Goal: Task Accomplishment & Management: Use online tool/utility

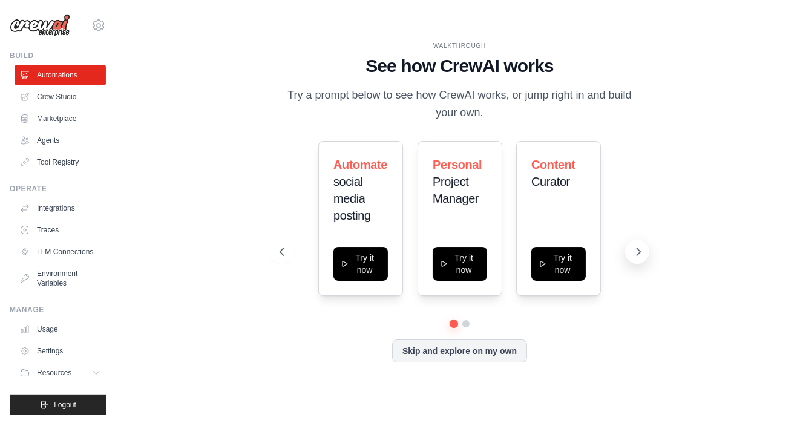
click at [642, 258] on icon at bounding box center [638, 252] width 12 height 12
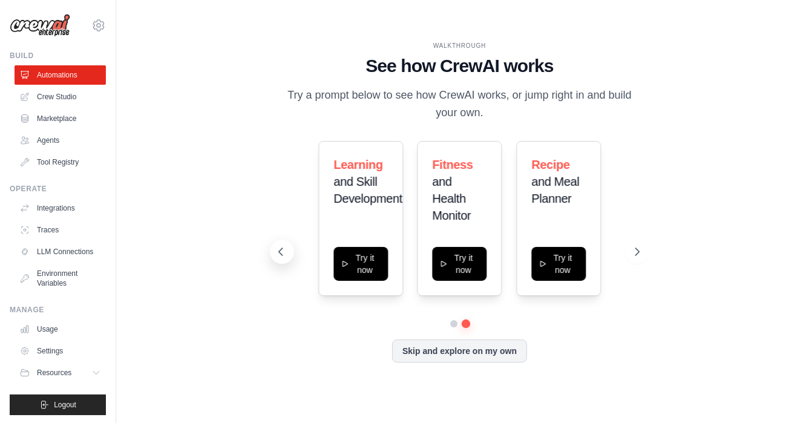
click at [282, 255] on icon at bounding box center [281, 251] width 4 height 7
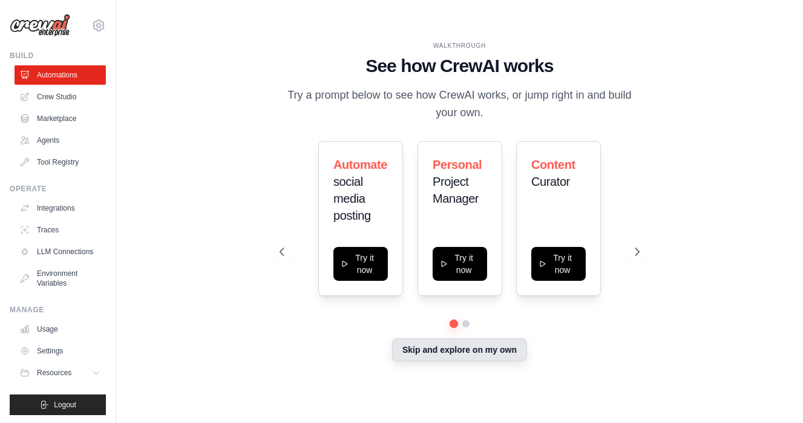
click at [508, 361] on button "Skip and explore on my own" at bounding box center [459, 349] width 135 height 23
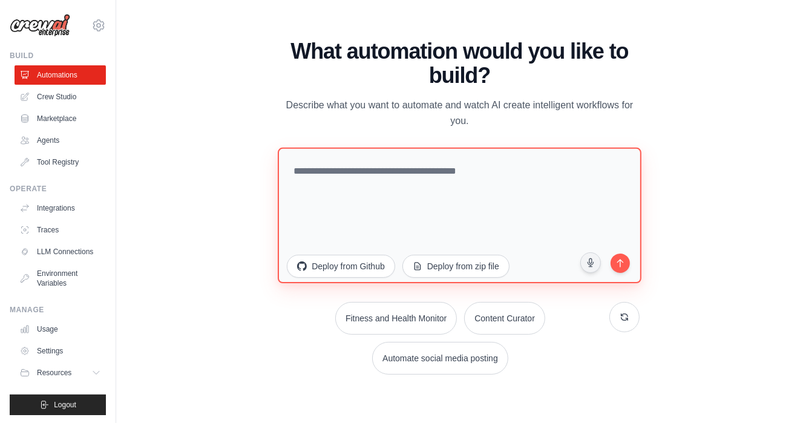
click at [419, 159] on textarea at bounding box center [460, 214] width 364 height 135
paste textarea "**********"
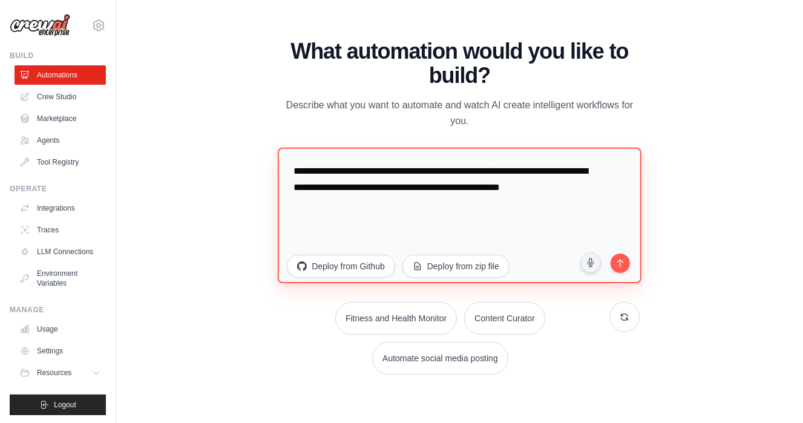
drag, startPoint x: 508, startPoint y: 201, endPoint x: 363, endPoint y: 131, distance: 161.0
click at [364, 147] on textarea "**********" at bounding box center [460, 214] width 364 height 135
click at [383, 157] on textarea "**********" at bounding box center [460, 214] width 364 height 135
type textarea "**********"
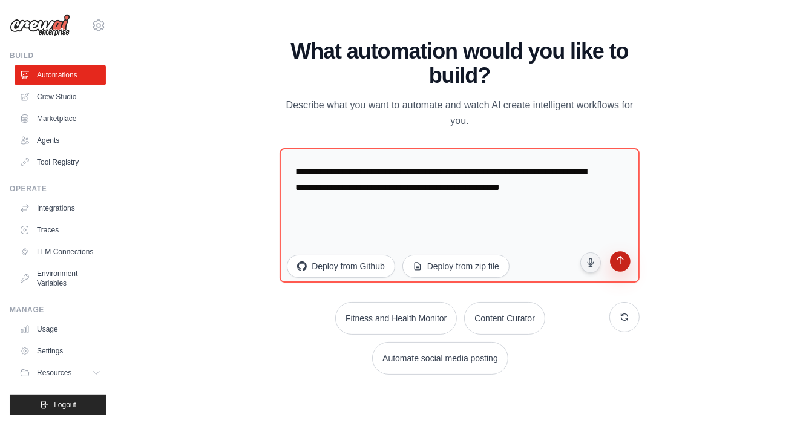
click at [625, 274] on button "submit" at bounding box center [619, 262] width 23 height 23
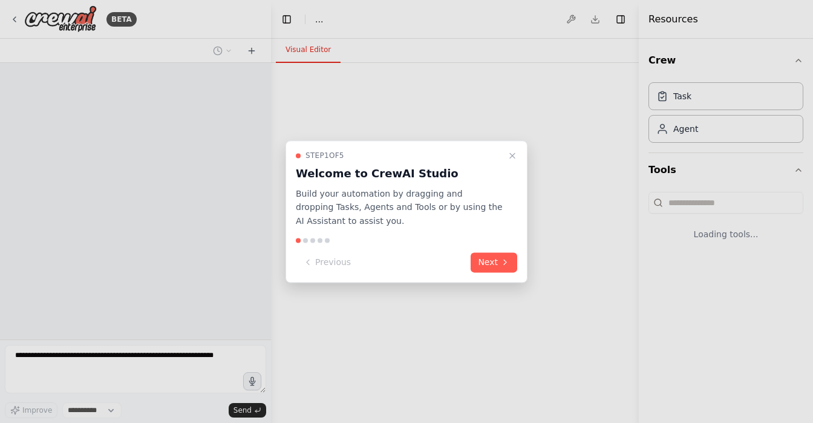
select select "****"
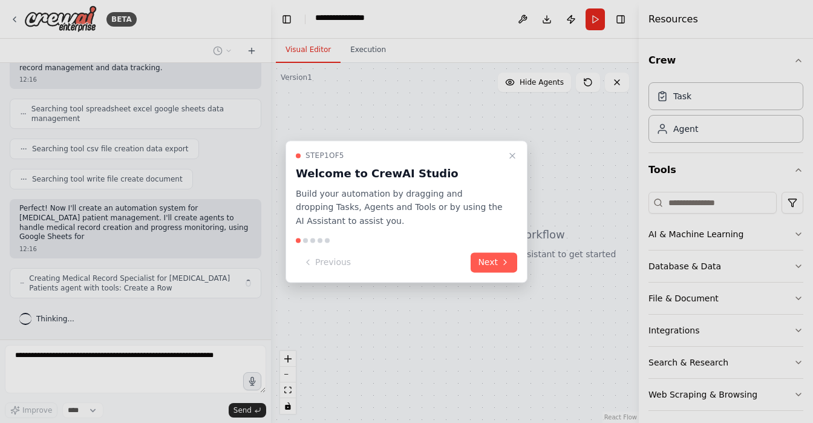
scroll to position [361, 0]
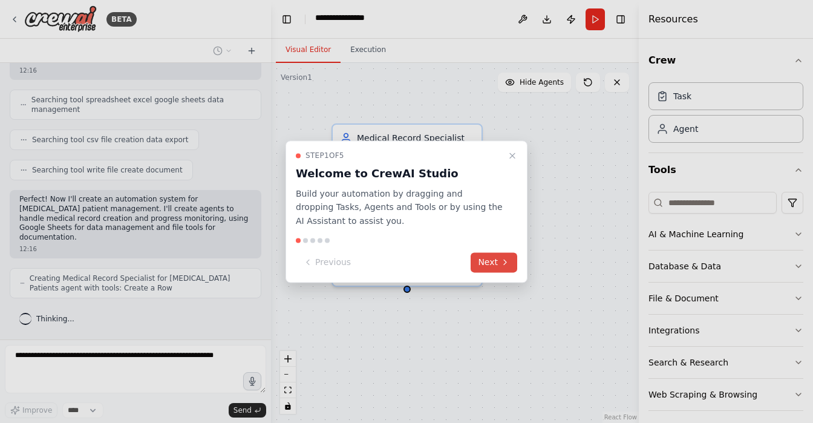
click at [500, 267] on icon at bounding box center [505, 263] width 10 height 10
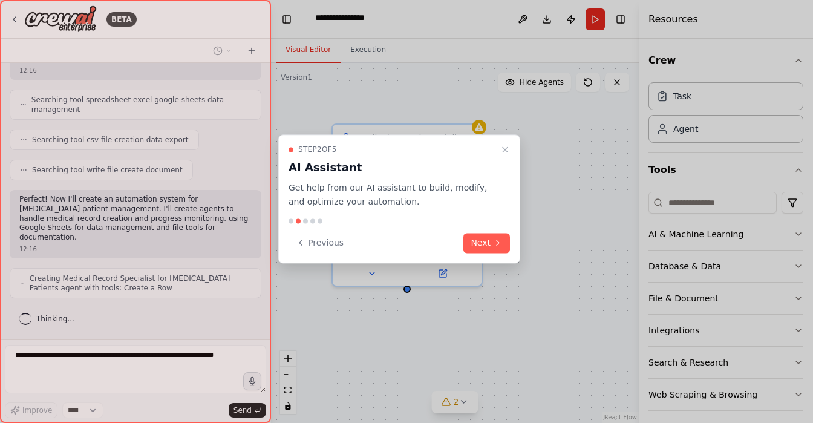
click at [499, 263] on div "Step 2 of 5 AI Assistant Get help from our AI assistant to build, modify, and o…" at bounding box center [399, 198] width 242 height 129
click at [494, 247] on icon at bounding box center [498, 243] width 10 height 10
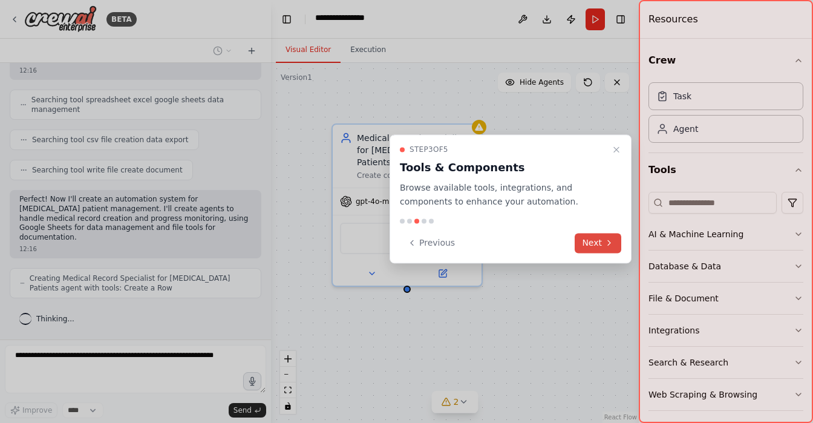
click at [579, 253] on button "Next" at bounding box center [598, 243] width 47 height 20
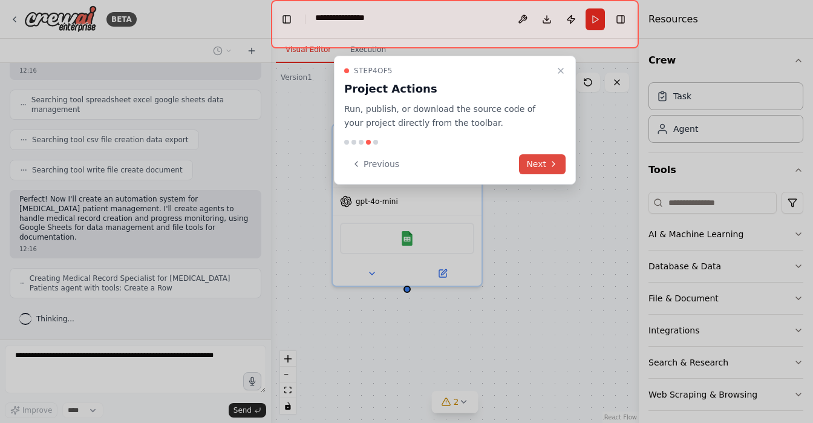
click at [531, 174] on button "Next" at bounding box center [542, 164] width 47 height 20
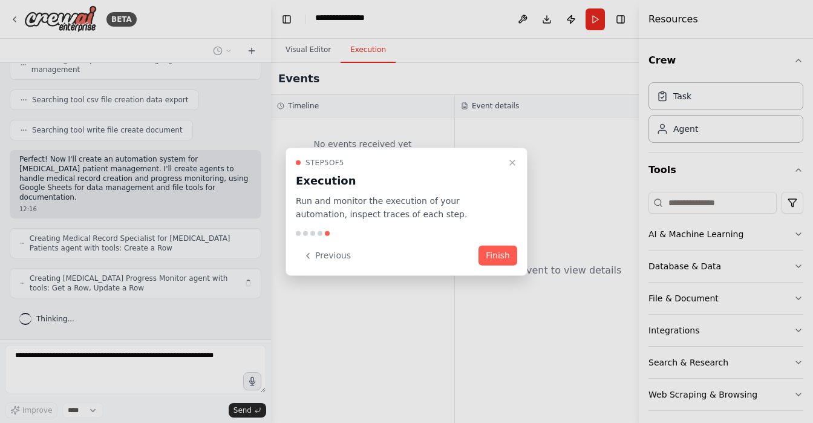
scroll to position [410, 0]
click at [498, 265] on button "Finish" at bounding box center [497, 256] width 39 height 20
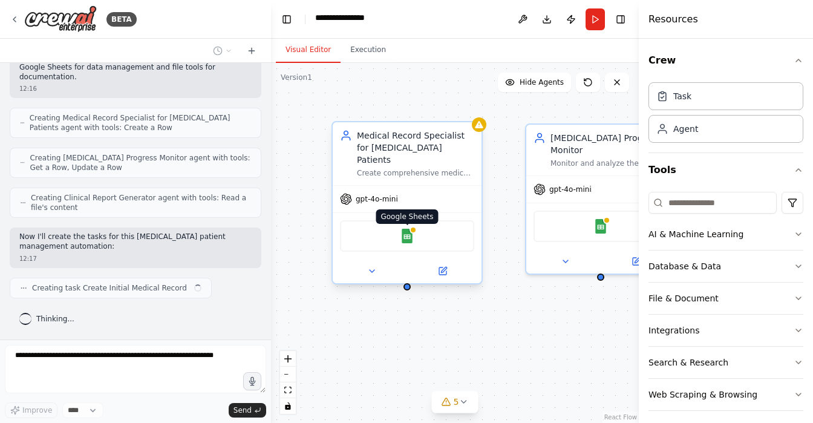
scroll to position [557, 0]
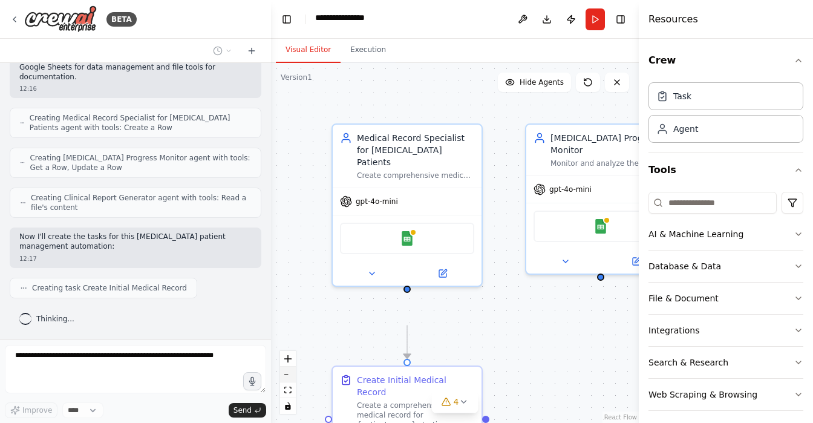
click at [293, 377] on button "zoom out" at bounding box center [288, 375] width 16 height 16
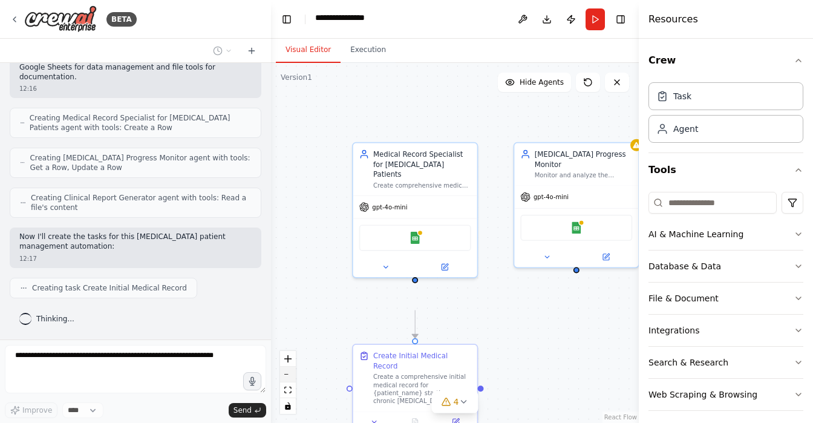
click at [293, 377] on button "zoom out" at bounding box center [288, 375] width 16 height 16
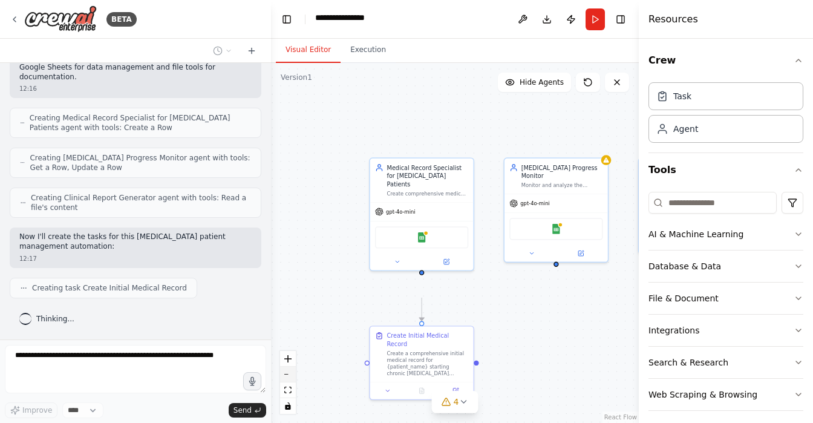
click at [293, 377] on button "zoom out" at bounding box center [288, 375] width 16 height 16
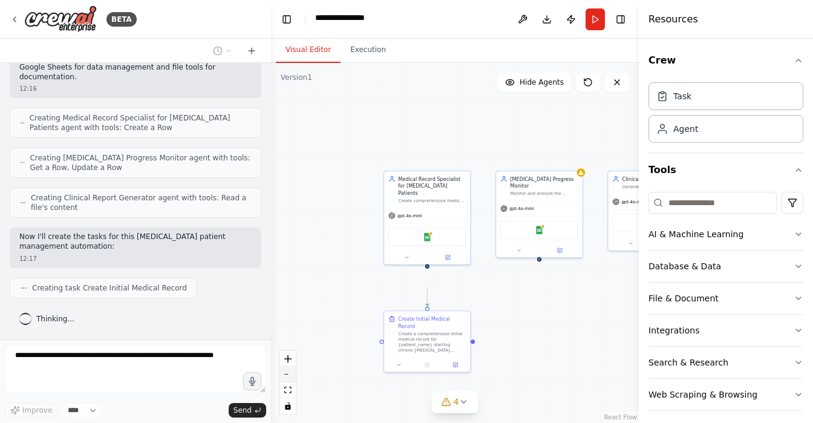
click at [293, 377] on button "zoom out" at bounding box center [288, 375] width 16 height 16
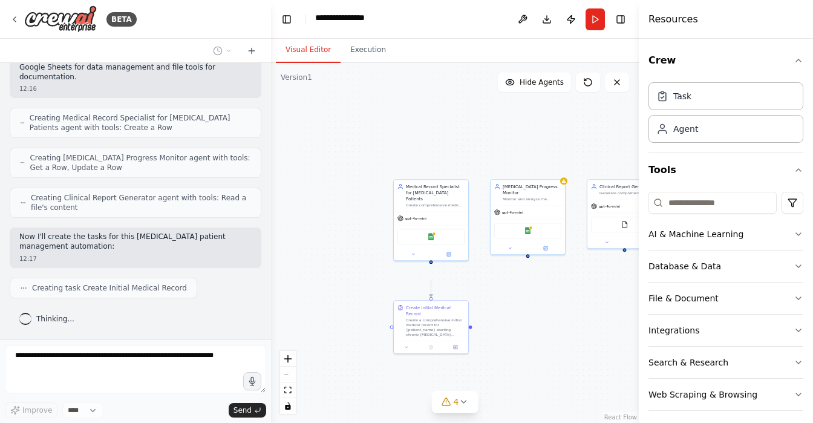
scroll to position [595, 0]
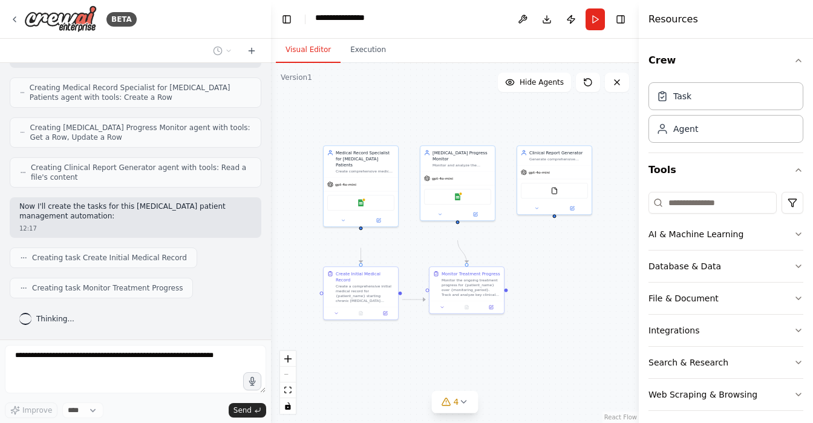
drag, startPoint x: 602, startPoint y: 349, endPoint x: 532, endPoint y: 315, distance: 77.9
click at [532, 315] on div ".deletable-edge-delete-btn { width: 20px; height: 20px; border: 0px solid #ffff…" at bounding box center [455, 243] width 368 height 360
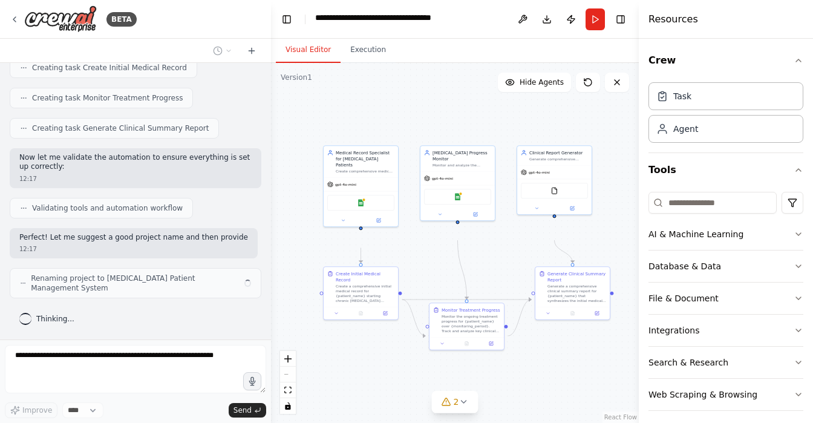
scroll to position [840, 0]
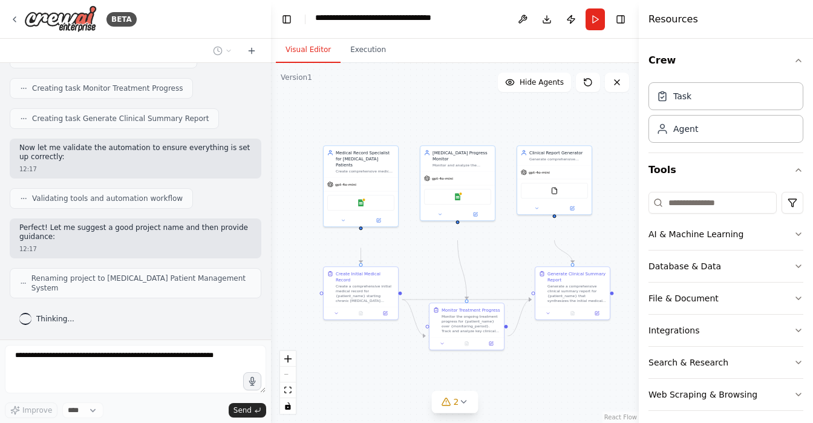
click at [288, 373] on div "React Flow controls" at bounding box center [288, 382] width 16 height 63
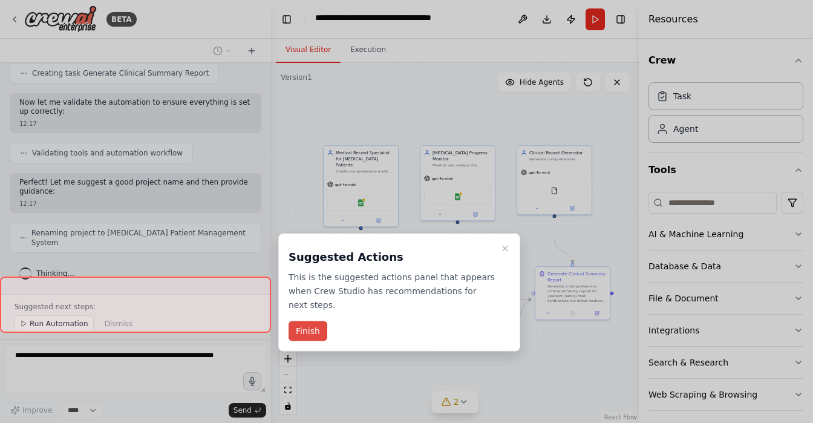
click at [313, 341] on button "Finish" at bounding box center [308, 331] width 39 height 20
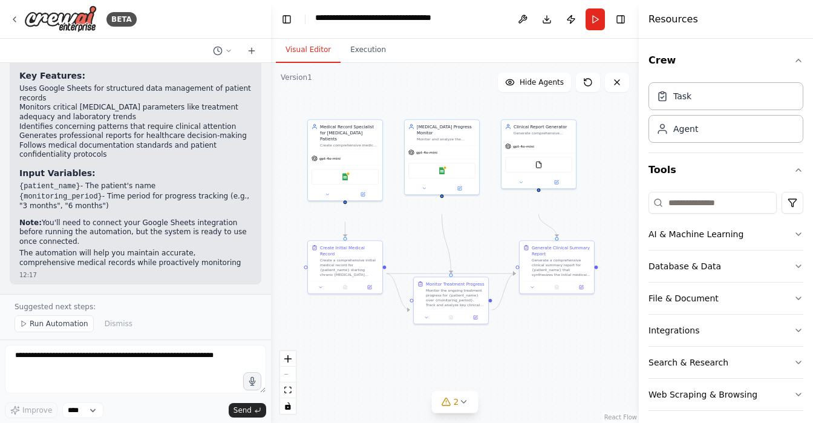
drag, startPoint x: 560, startPoint y: 398, endPoint x: 541, endPoint y: 364, distance: 39.2
click at [542, 364] on div ".deletable-edge-delete-btn { width: 20px; height: 20px; border: 0px solid #ffff…" at bounding box center [455, 243] width 368 height 360
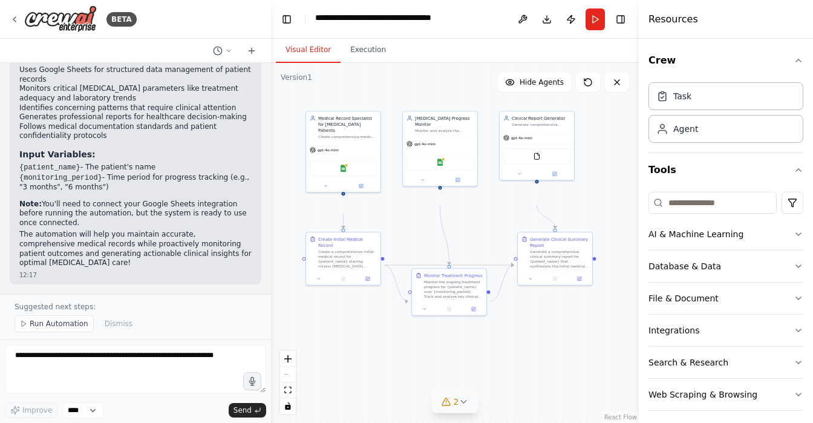
scroll to position [1525, 0]
click at [452, 401] on div "2" at bounding box center [451, 402] width 18 height 12
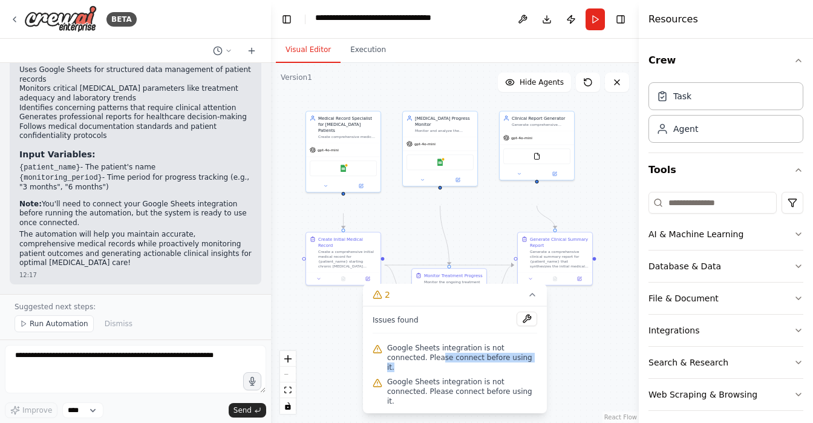
drag, startPoint x: 457, startPoint y: 346, endPoint x: 491, endPoint y: 359, distance: 36.7
click at [491, 359] on span "Google Sheets integration is not connected. Please connect before using it." at bounding box center [462, 357] width 150 height 29
click at [504, 377] on span "Google Sheets integration is not connected. Please connect before using it." at bounding box center [462, 391] width 150 height 29
click at [559, 384] on div ".deletable-edge-delete-btn { width: 20px; height: 20px; border: 0px solid #ffff…" at bounding box center [455, 243] width 368 height 360
click at [342, 175] on div "Google Sheets" at bounding box center [343, 167] width 67 height 16
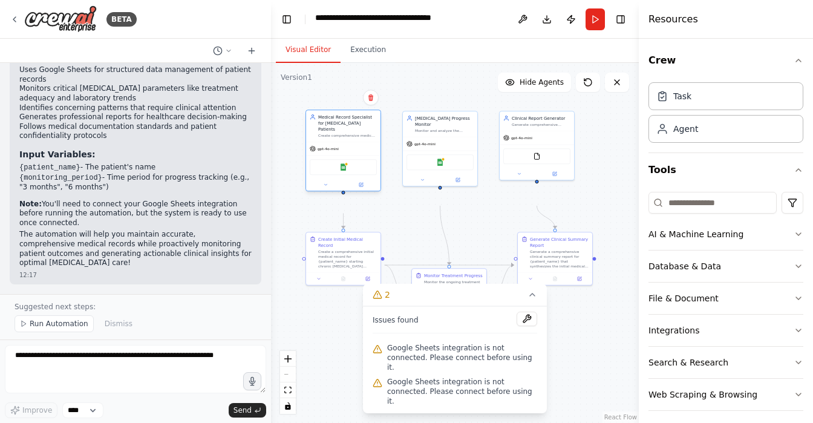
click at [342, 175] on div "Google Sheets" at bounding box center [343, 167] width 67 height 16
click at [425, 349] on span "Google Sheets integration is not connected. Please connect before using it." at bounding box center [462, 357] width 150 height 29
click at [527, 290] on icon at bounding box center [532, 295] width 10 height 10
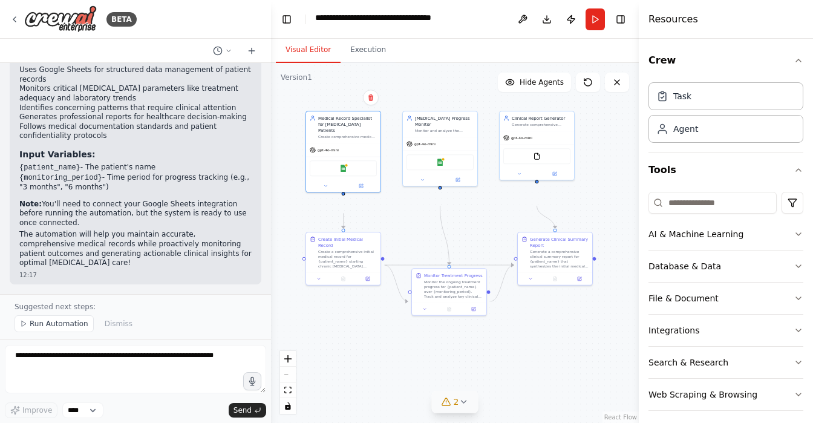
click at [443, 402] on icon at bounding box center [446, 401] width 8 height 7
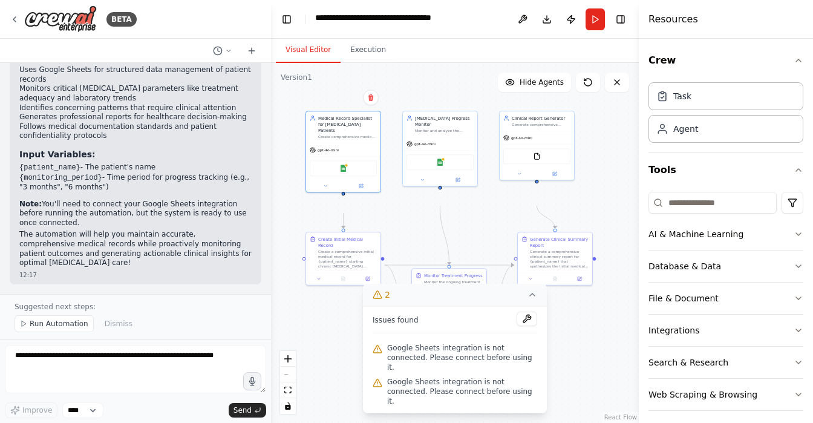
click at [443, 402] on div "Google Sheets integration is not connected. Please connect before using it." at bounding box center [455, 391] width 165 height 34
click at [530, 293] on icon at bounding box center [532, 294] width 5 height 2
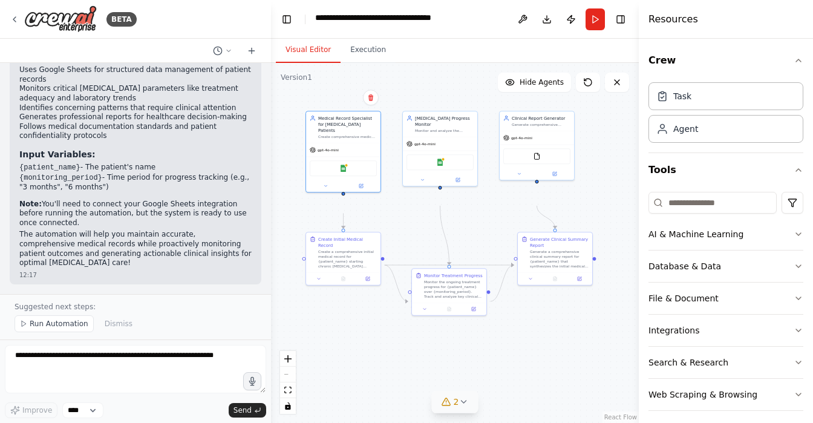
drag, startPoint x: 99, startPoint y: 154, endPoint x: 196, endPoint y: 177, distance: 99.5
click at [196, 200] on p "Note: You'll need to connect your Google Sheets integration before running the …" at bounding box center [135, 214] width 232 height 28
drag, startPoint x: 124, startPoint y: 197, endPoint x: 151, endPoint y: 206, distance: 28.9
click at [151, 230] on p "The automation will help you maintain accurate, comprehensive medical records w…" at bounding box center [135, 249] width 232 height 38
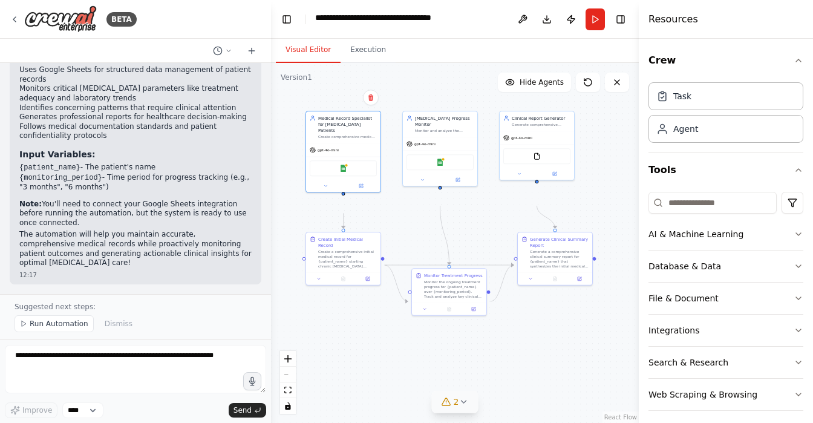
click at [155, 230] on p "The automation will help you maintain accurate, comprehensive medical records w…" at bounding box center [135, 249] width 232 height 38
click at [53, 319] on span "Run Automation" at bounding box center [59, 324] width 59 height 10
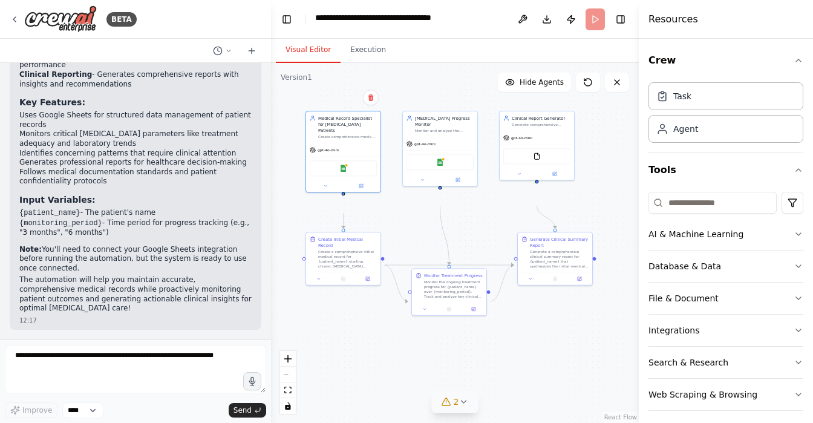
scroll to position [1469, 0]
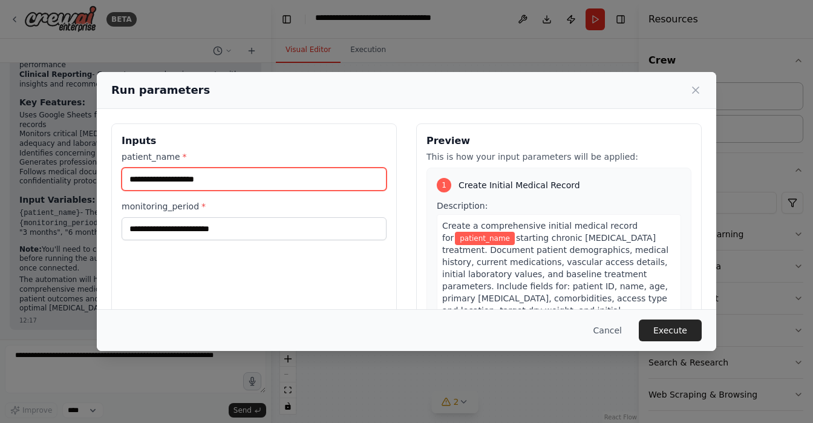
click at [146, 191] on input "patient_name *" at bounding box center [254, 179] width 265 height 23
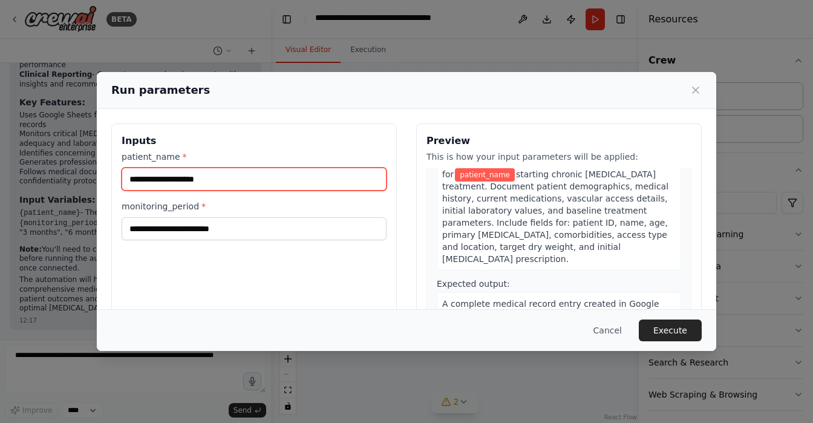
scroll to position [0, 0]
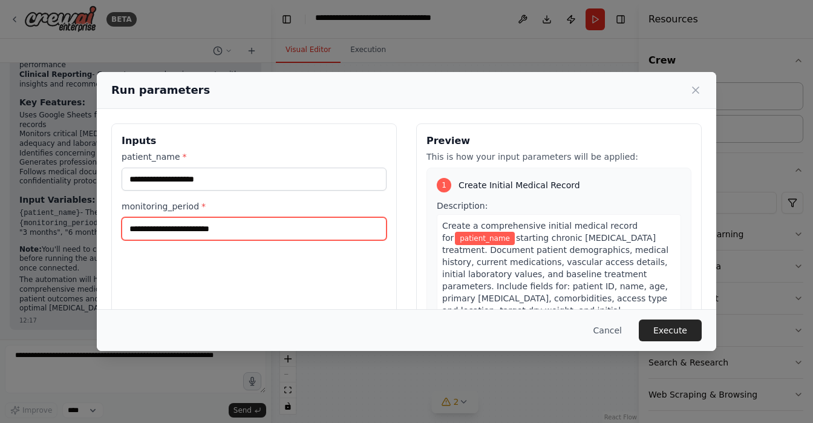
click at [200, 240] on input "monitoring_period *" at bounding box center [254, 228] width 265 height 23
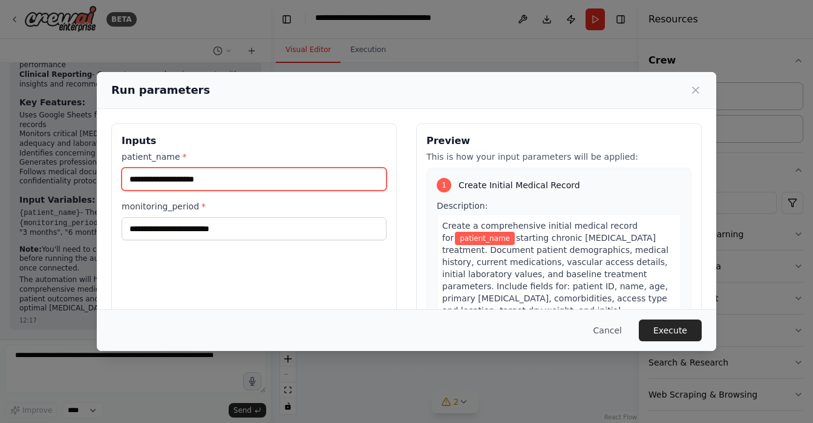
click at [185, 191] on input "patient_name *" at bounding box center [254, 179] width 265 height 23
type input "*"
type input "**********"
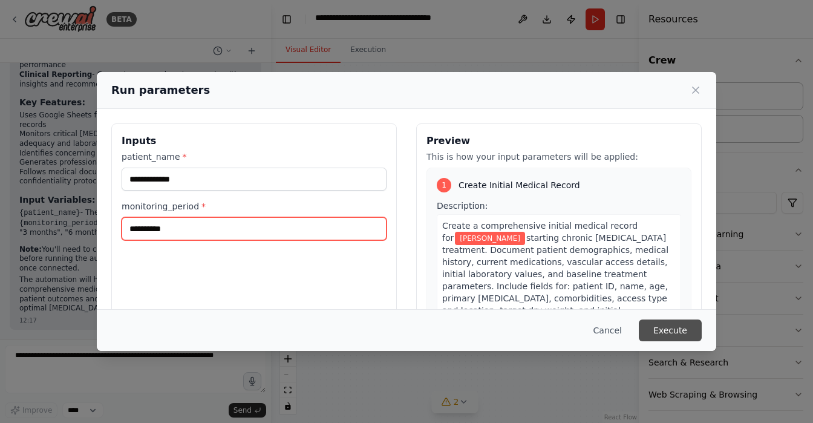
type input "**********"
click at [702, 319] on button "Execute" at bounding box center [670, 330] width 63 height 22
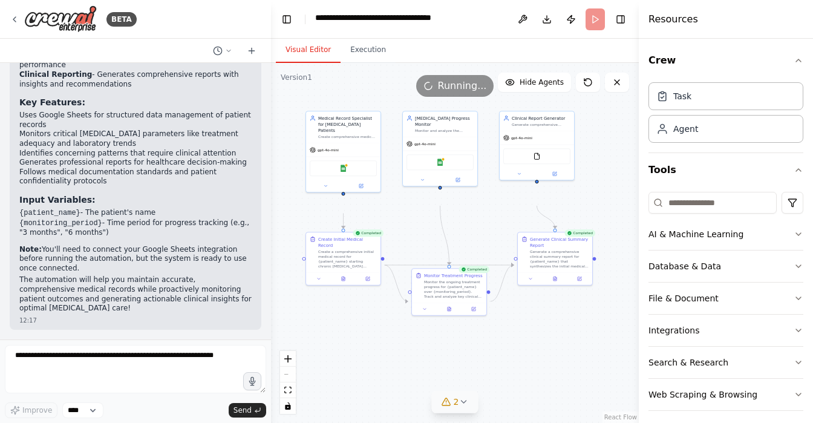
scroll to position [1525, 0]
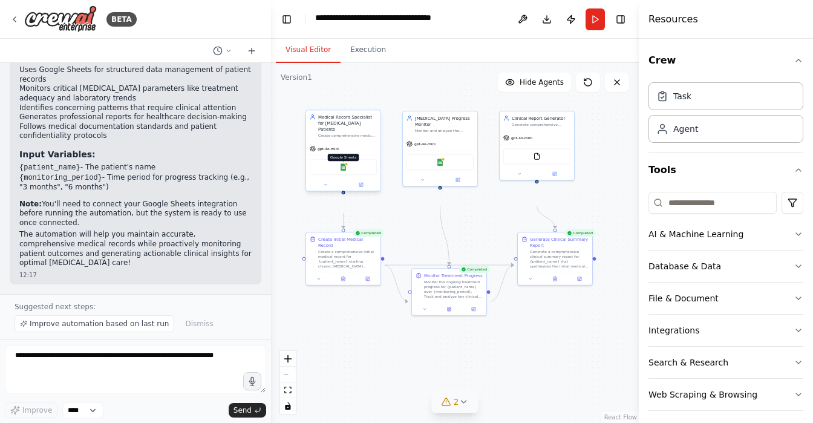
click at [344, 171] on img at bounding box center [343, 166] width 7 height 7
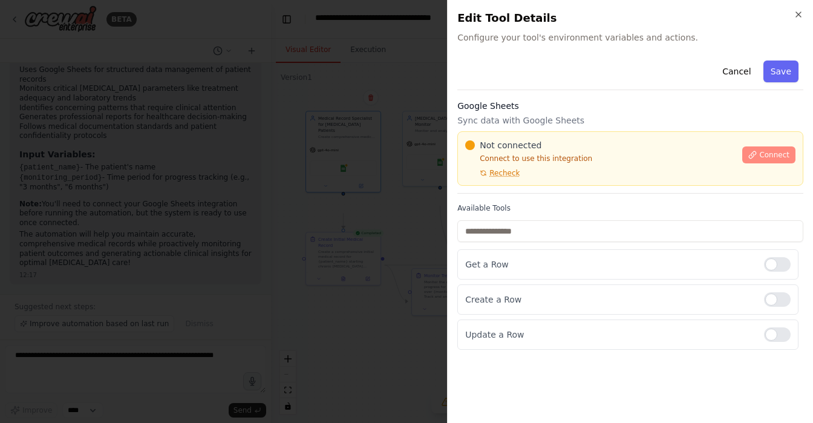
click at [759, 160] on span "Connect" at bounding box center [774, 155] width 30 height 10
click at [318, 165] on div at bounding box center [406, 211] width 813 height 423
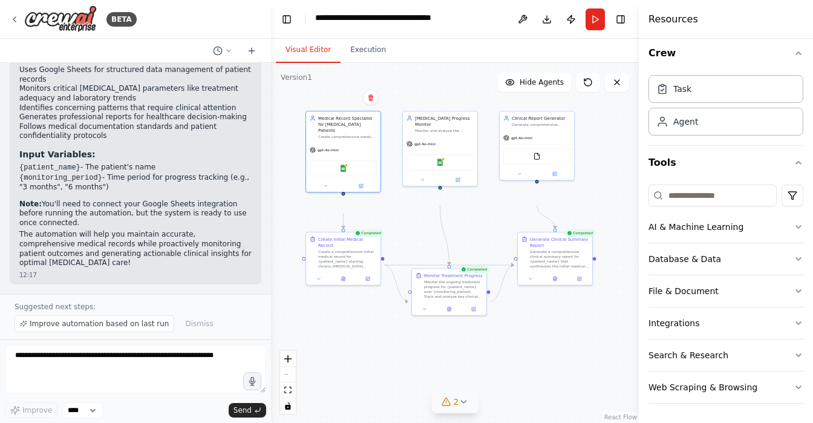
scroll to position [0, 0]
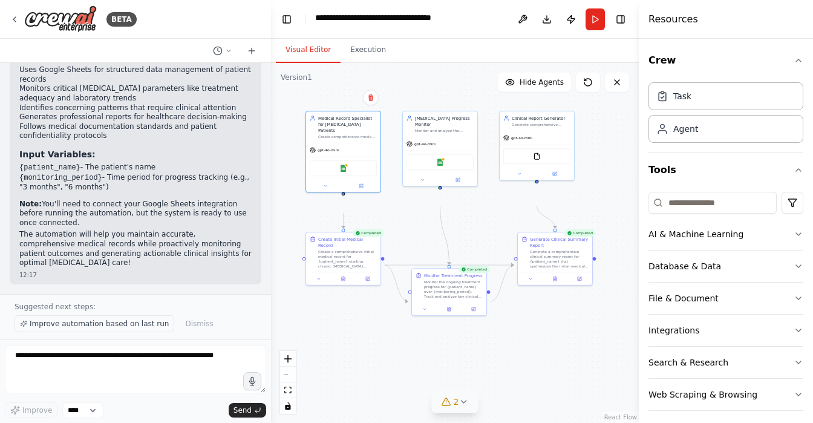
click at [107, 319] on span "Improve automation based on last run" at bounding box center [99, 324] width 139 height 10
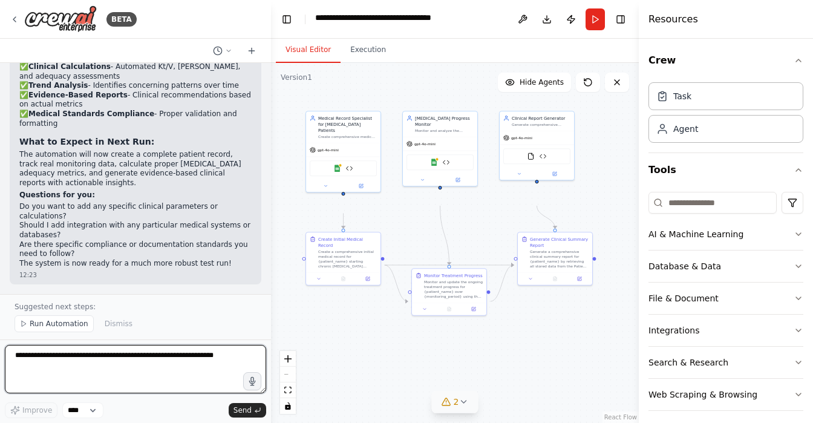
scroll to position [3990, 0]
click at [128, 361] on textarea at bounding box center [135, 369] width 261 height 48
click at [266, 261] on div at bounding box center [268, 211] width 5 height 423
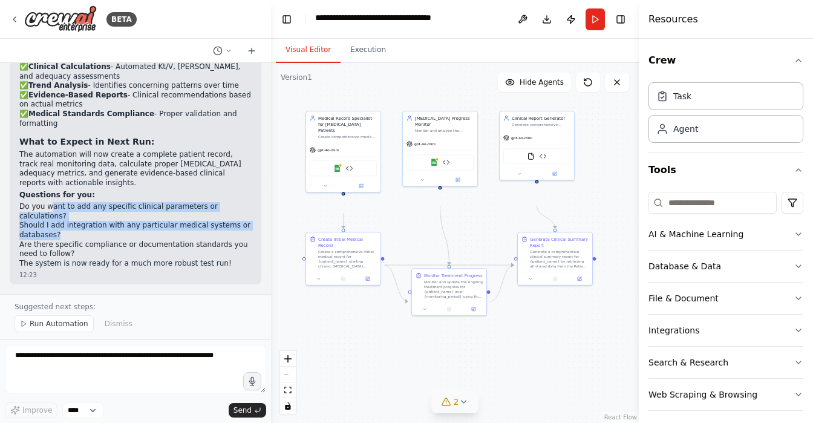
drag, startPoint x: 72, startPoint y: 160, endPoint x: 119, endPoint y: 189, distance: 54.9
click at [119, 202] on ol "Do you want to add any specific clinical parameters or calculations? Should I a…" at bounding box center [135, 230] width 232 height 57
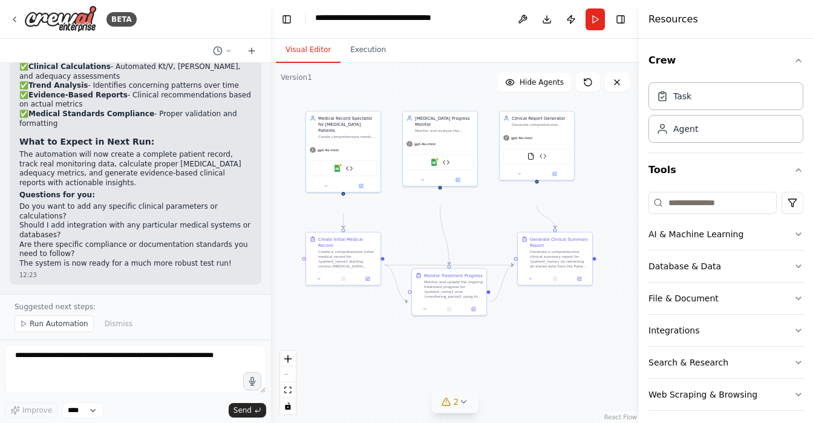
click at [150, 240] on li "Are there specific compliance or documentation standards you need to follow?" at bounding box center [135, 249] width 232 height 19
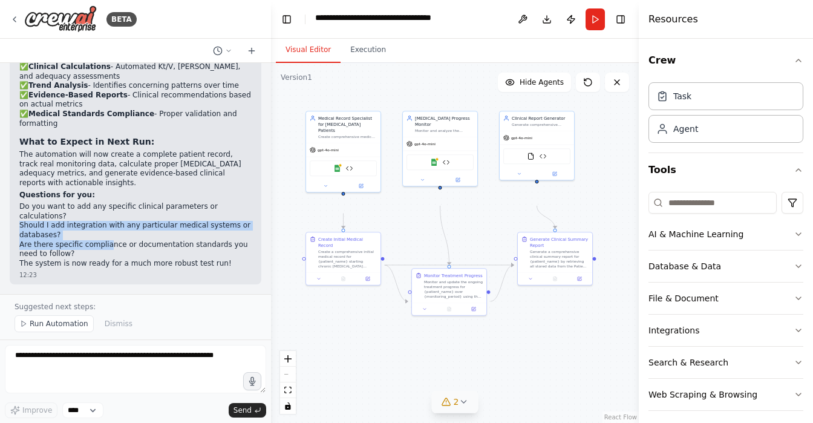
drag, startPoint x: 85, startPoint y: 172, endPoint x: 128, endPoint y: 200, distance: 50.8
click at [128, 202] on ol "Do you want to add any specific clinical parameters or calculations? Should I a…" at bounding box center [135, 230] width 232 height 57
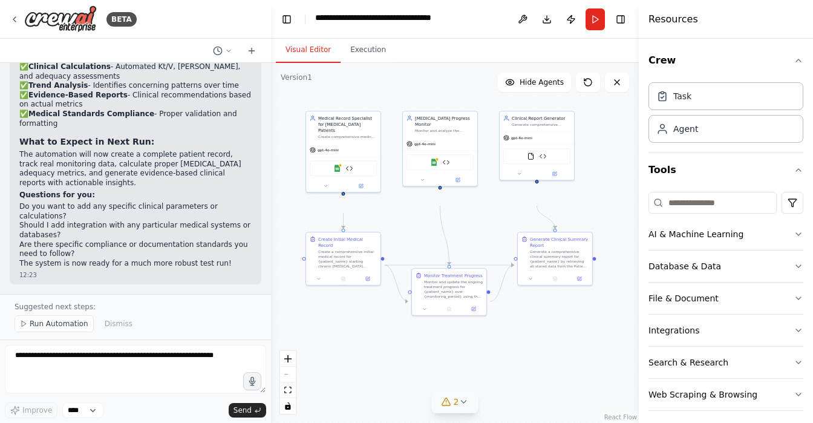
click at [139, 259] on p "The system is now ready for a much more robust test run!" at bounding box center [135, 264] width 232 height 10
click at [452, 401] on div "2" at bounding box center [451, 402] width 18 height 12
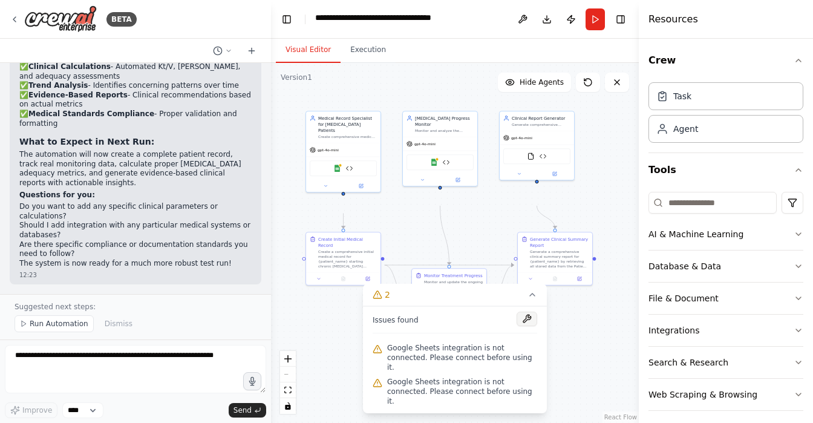
click at [522, 312] on button at bounding box center [527, 319] width 21 height 15
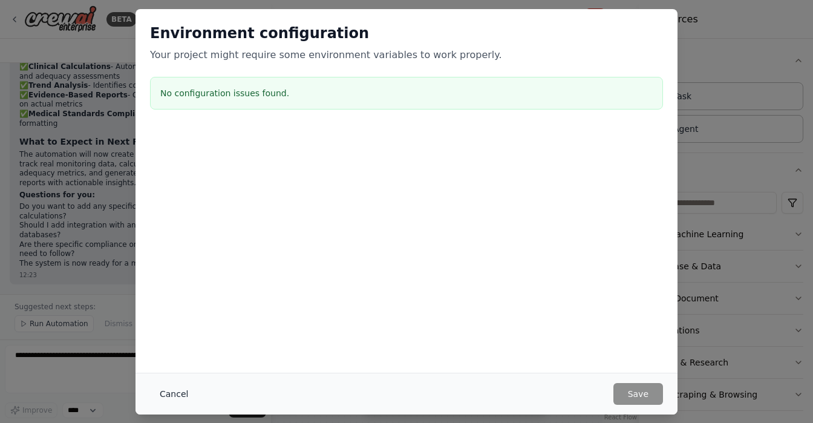
click at [150, 385] on button "Cancel" at bounding box center [174, 394] width 48 height 22
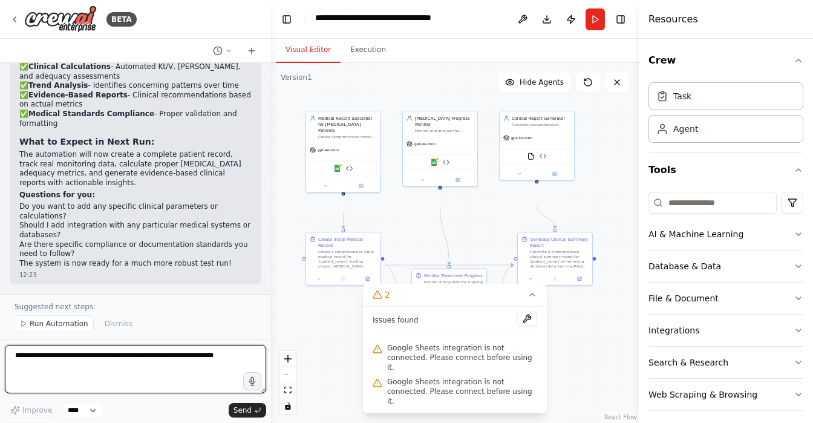
drag, startPoint x: 109, startPoint y: 385, endPoint x: 151, endPoint y: 378, distance: 43.0
click at [151, 378] on textarea at bounding box center [135, 369] width 261 height 48
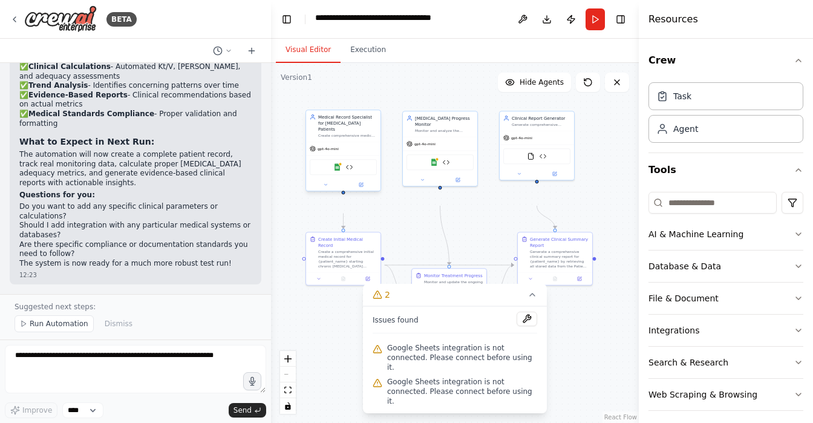
click at [331, 175] on div "Google Sheets Patient Data Manager" at bounding box center [343, 167] width 67 height 16
click at [351, 171] on img at bounding box center [349, 166] width 7 height 7
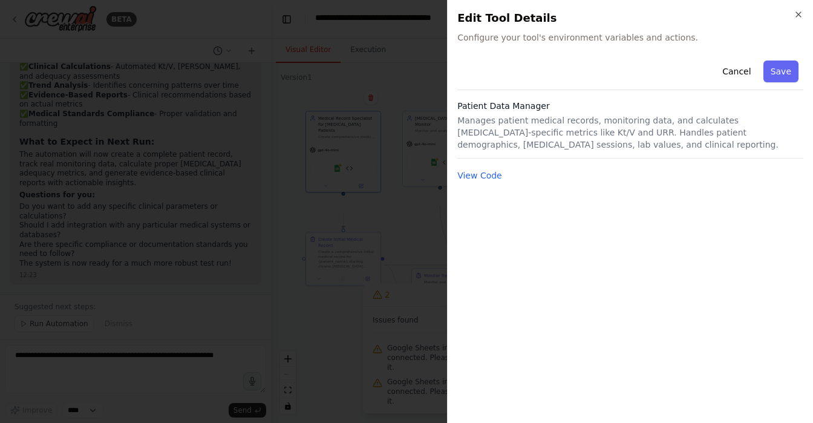
click at [321, 102] on div at bounding box center [406, 211] width 813 height 423
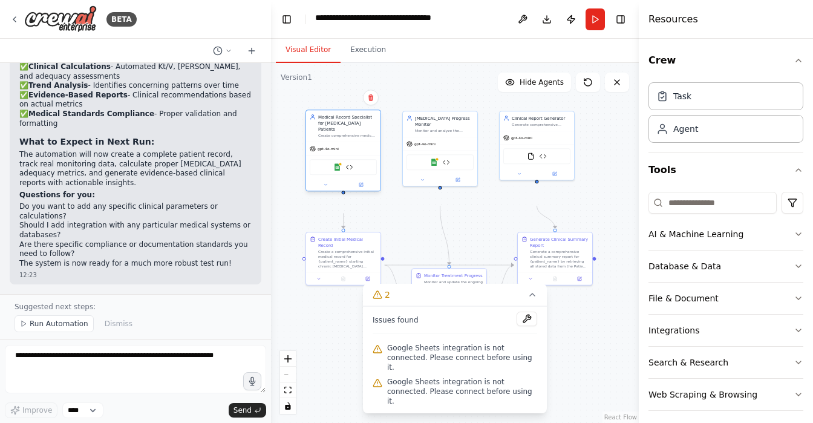
click at [331, 175] on div "Google Sheets Patient Data Manager" at bounding box center [343, 167] width 67 height 16
click at [334, 171] on img at bounding box center [337, 166] width 7 height 7
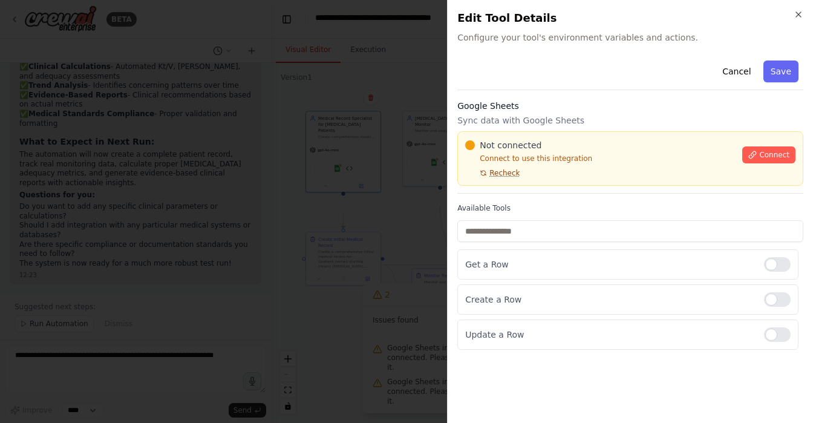
click at [520, 178] on span "Recheck" at bounding box center [504, 173] width 30 height 10
click at [761, 160] on span "Connect" at bounding box center [774, 155] width 30 height 10
click at [759, 160] on span "Connect" at bounding box center [774, 155] width 30 height 10
click at [585, 142] on div "Google Sheets Sync data with Google Sheets Not connected Connect to use this in…" at bounding box center [630, 147] width 346 height 94
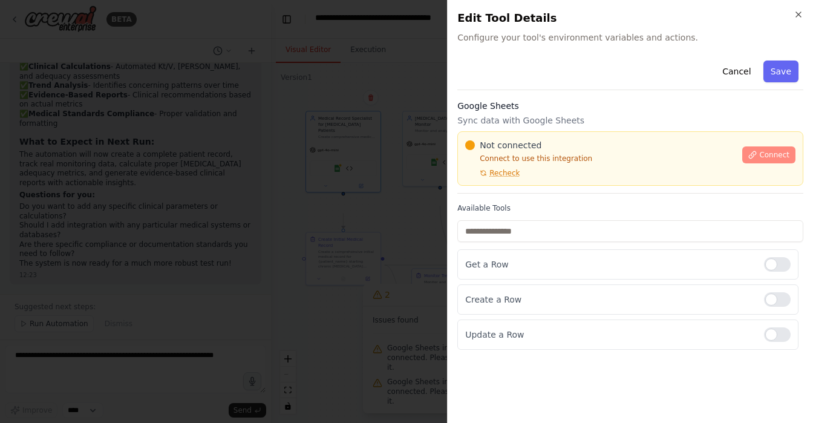
click at [761, 163] on button "Connect" at bounding box center [768, 154] width 53 height 17
click at [318, 165] on div at bounding box center [406, 211] width 813 height 423
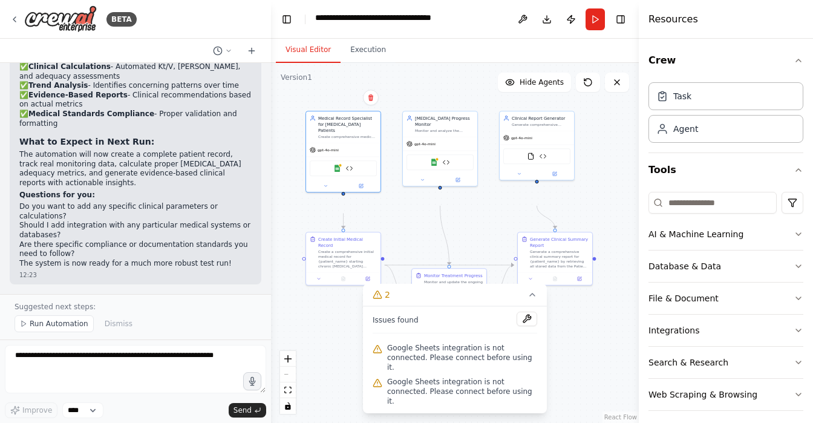
click at [563, 373] on div ".deletable-edge-delete-btn { width: 20px; height: 20px; border: 0px solid #ffff…" at bounding box center [455, 243] width 368 height 360
click at [634, 242] on button "Toggle Sidebar" at bounding box center [639, 211] width 10 height 423
click at [530, 290] on icon at bounding box center [532, 295] width 10 height 10
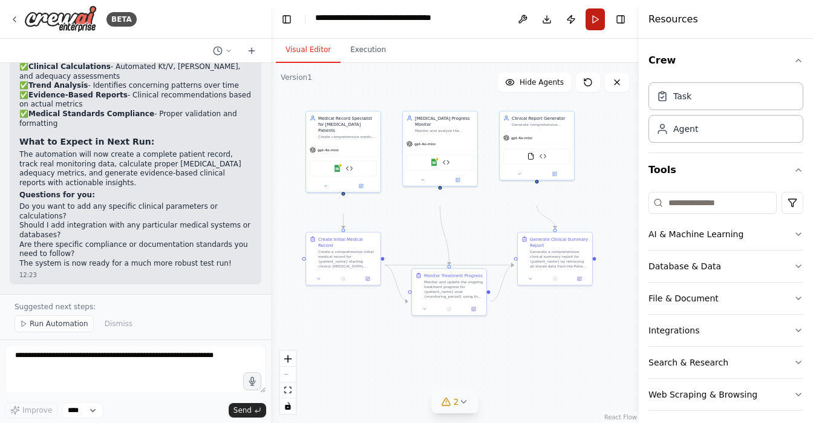
click at [588, 28] on button "Run" at bounding box center [595, 19] width 19 height 22
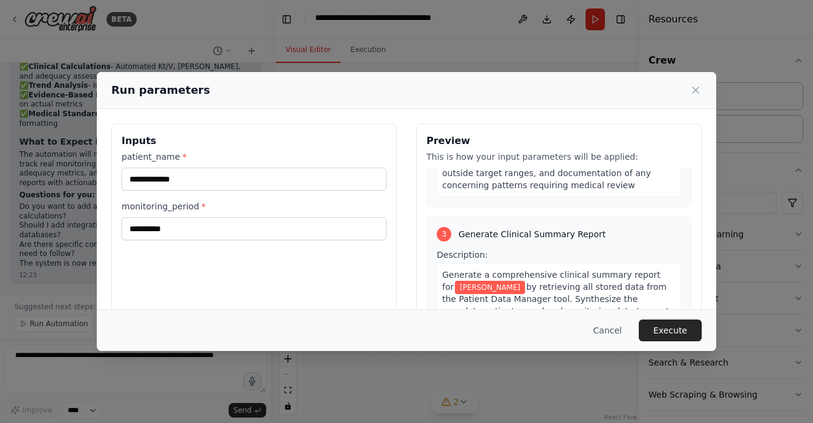
scroll to position [636, 0]
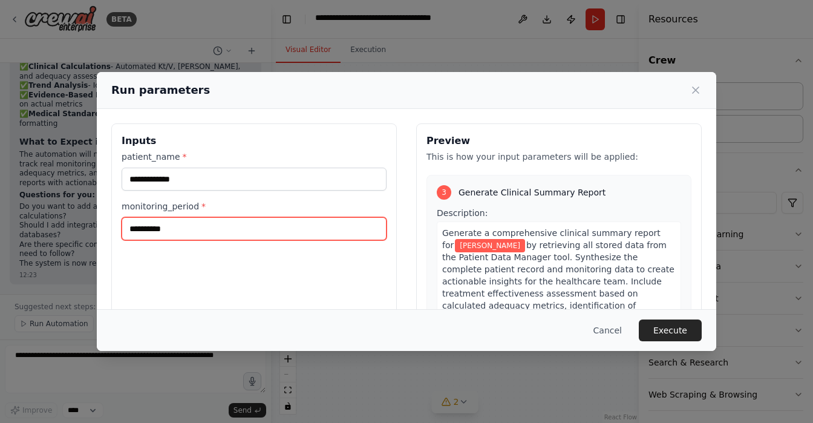
drag, startPoint x: 77, startPoint y: 269, endPoint x: 24, endPoint y: 264, distance: 52.8
click at [97, 264] on div "**********" at bounding box center [406, 267] width 619 height 316
type input "*******"
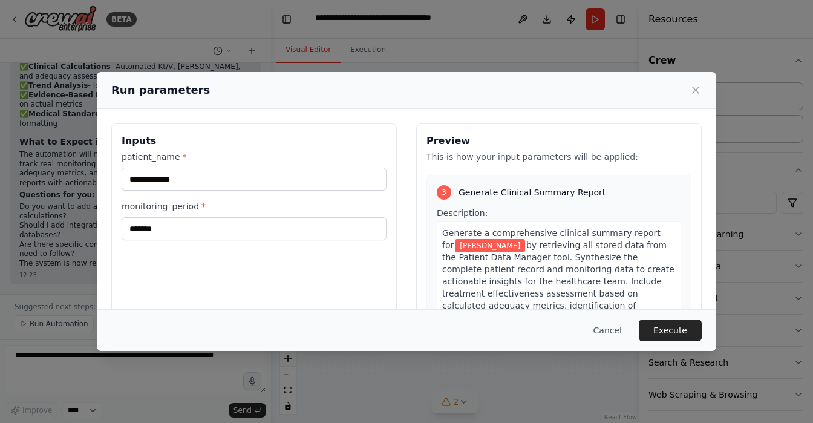
click at [598, 155] on div "A comprehensive progress monitoring update stored in the Patient Data Manager w…" at bounding box center [559, 112] width 244 height 83
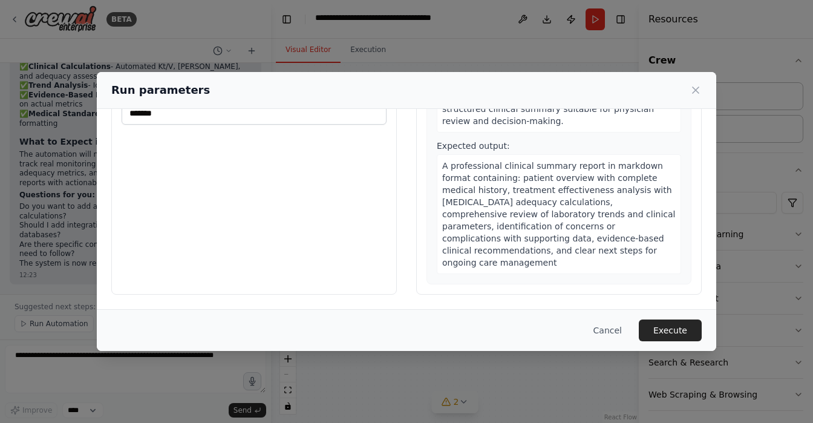
scroll to position [861, 0]
click at [702, 327] on button "Execute" at bounding box center [670, 330] width 63 height 22
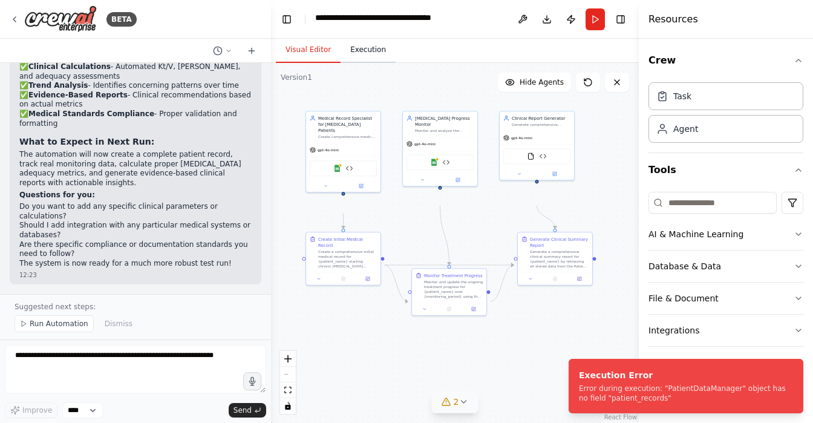
click at [396, 63] on button "Execution" at bounding box center [368, 50] width 55 height 25
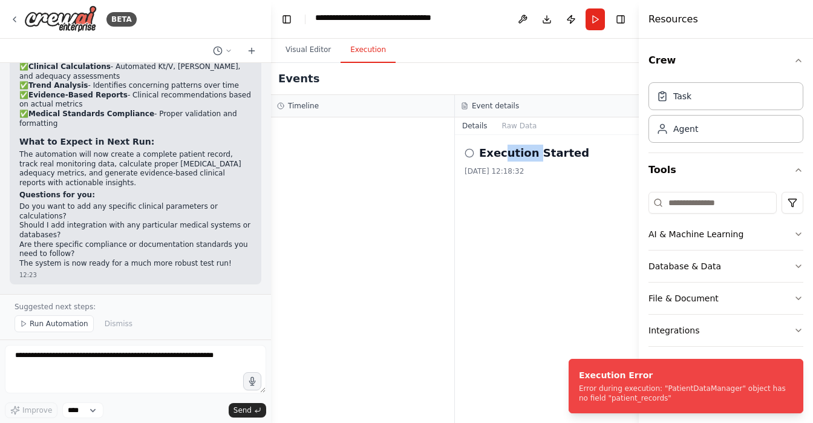
drag, startPoint x: 509, startPoint y: 191, endPoint x: 549, endPoint y: 197, distance: 40.4
click at [549, 161] on h2 "Execution Started" at bounding box center [534, 153] width 110 height 17
click at [543, 134] on button "Raw Data" at bounding box center [520, 125] width 50 height 17
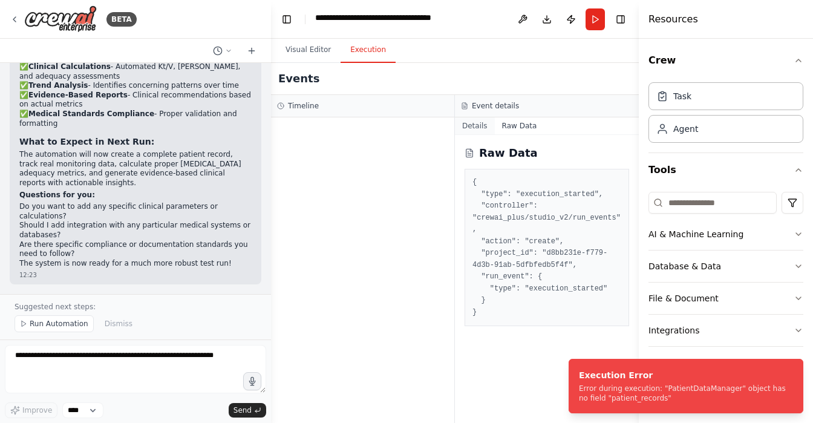
click at [480, 134] on button "Details" at bounding box center [475, 125] width 40 height 17
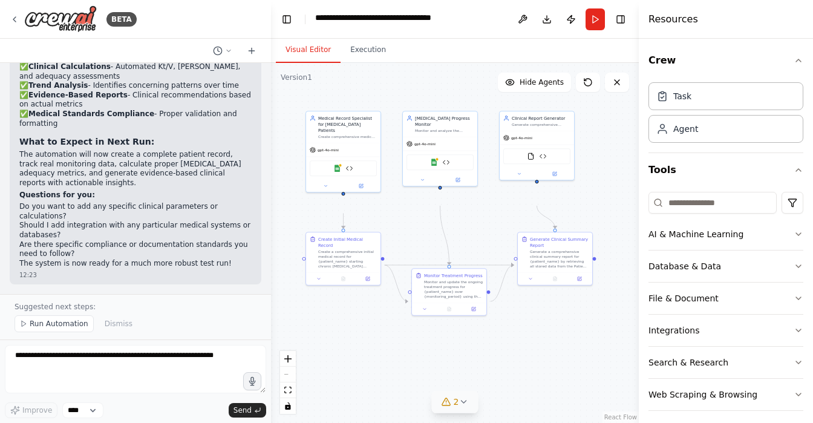
click at [315, 63] on button "Visual Editor" at bounding box center [308, 50] width 65 height 25
click at [431, 165] on img at bounding box center [434, 160] width 7 height 7
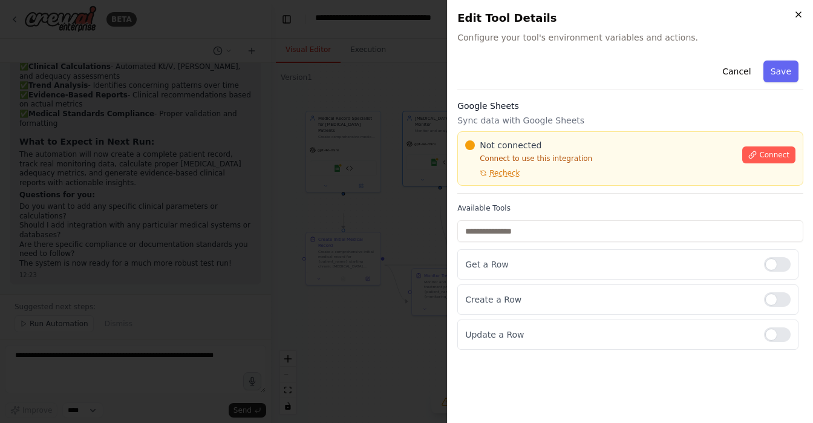
click at [794, 19] on icon "button" at bounding box center [799, 15] width 10 height 10
